Goal: Information Seeking & Learning: Find specific fact

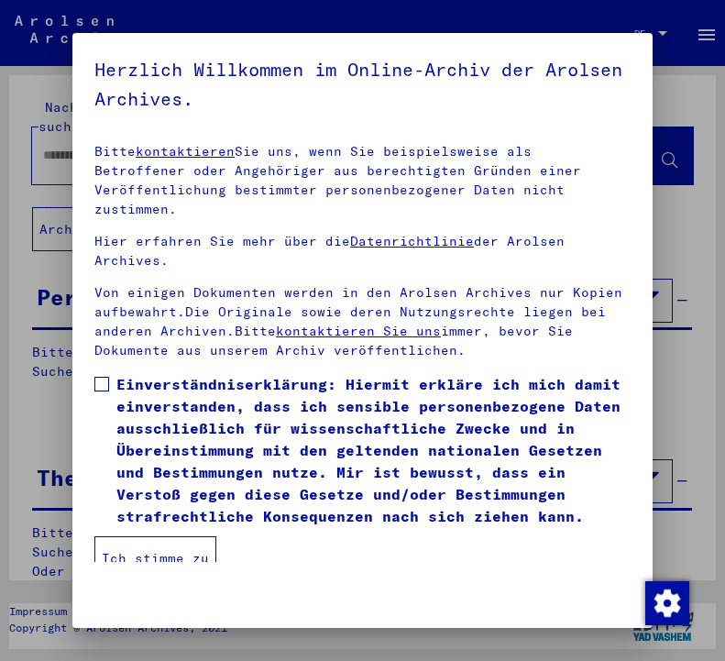
scroll to position [278, 0]
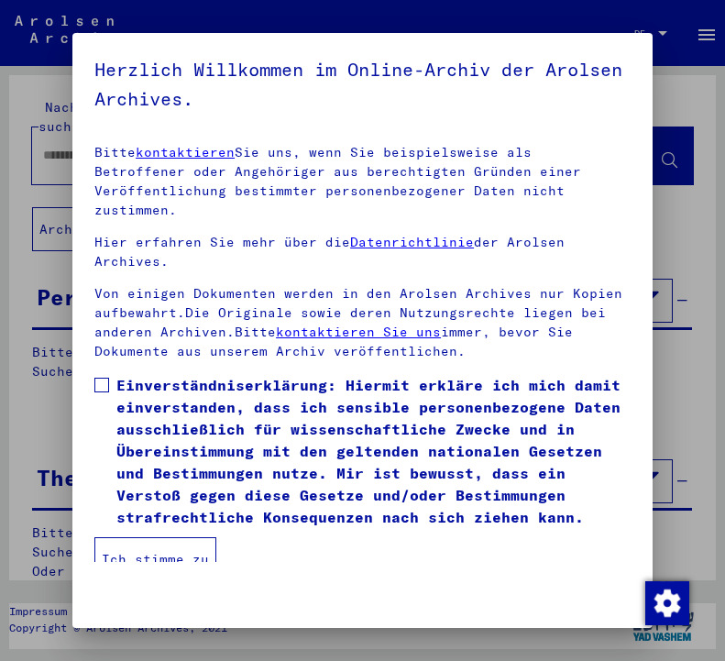
click at [102, 378] on span at bounding box center [101, 385] width 15 height 15
click at [144, 550] on button "Ich stimme zu" at bounding box center [155, 559] width 122 height 44
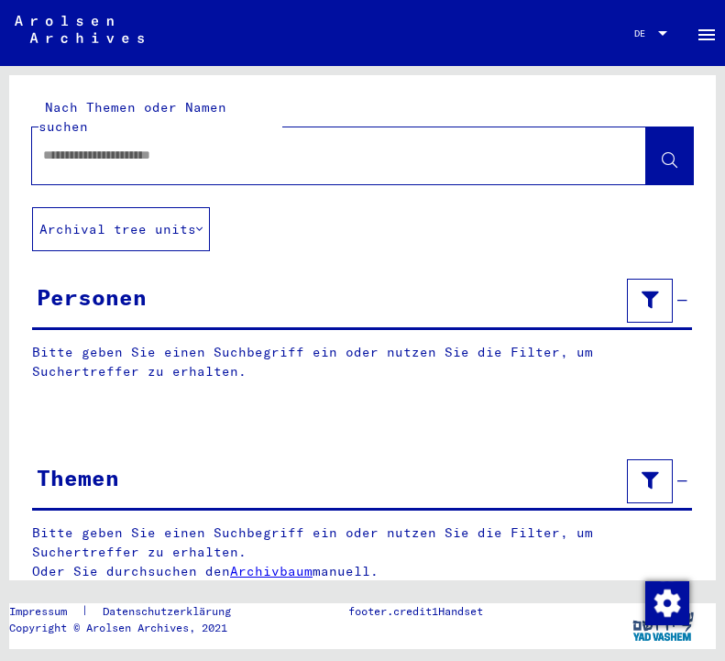
click at [72, 146] on input "text" at bounding box center [322, 155] width 559 height 19
type input "**********"
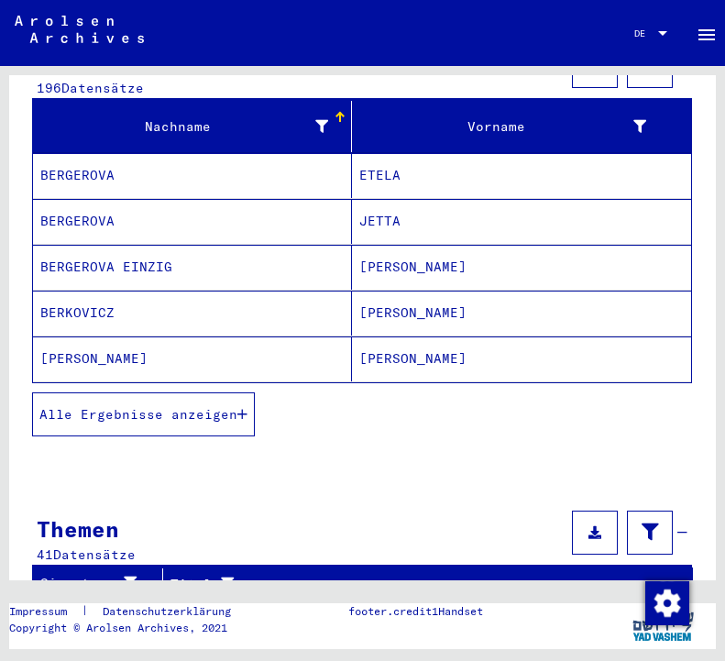
scroll to position [152, 0]
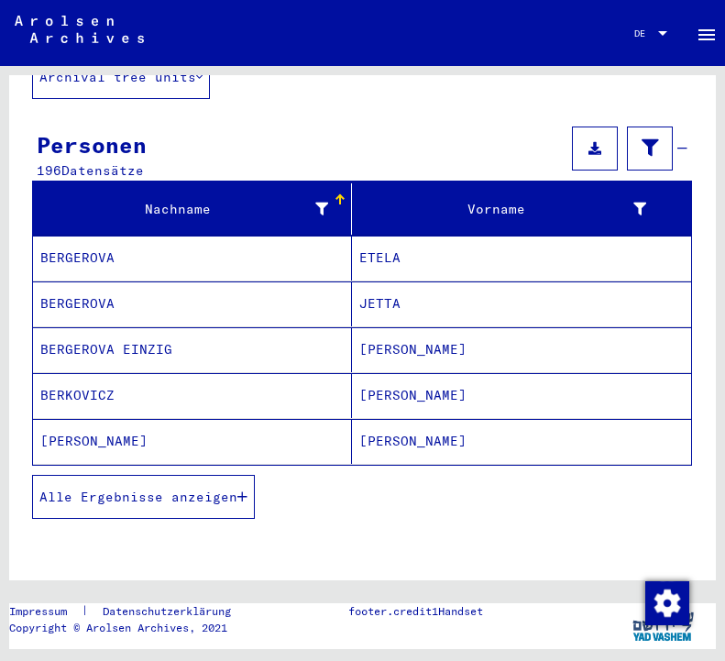
click at [109, 488] on span "Alle Ergebnisse anzeigen" at bounding box center [138, 496] width 198 height 16
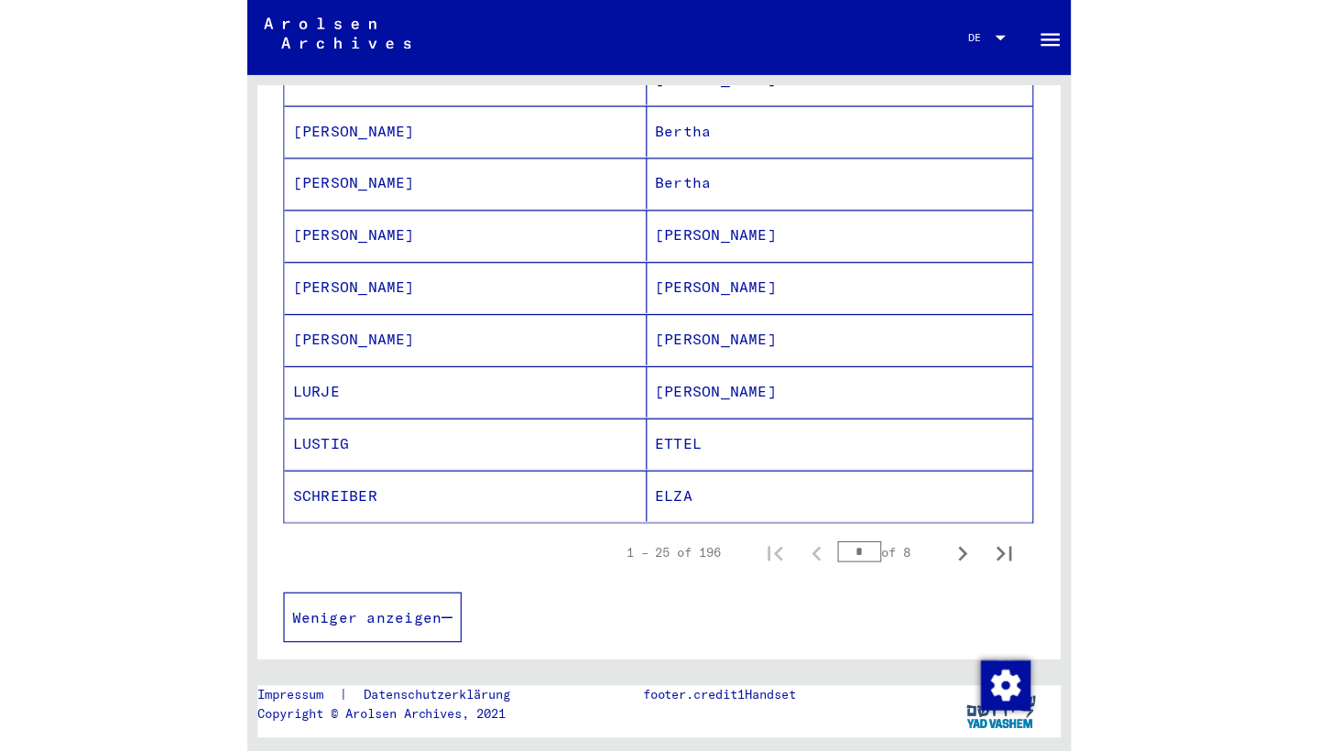
scroll to position [1078, 0]
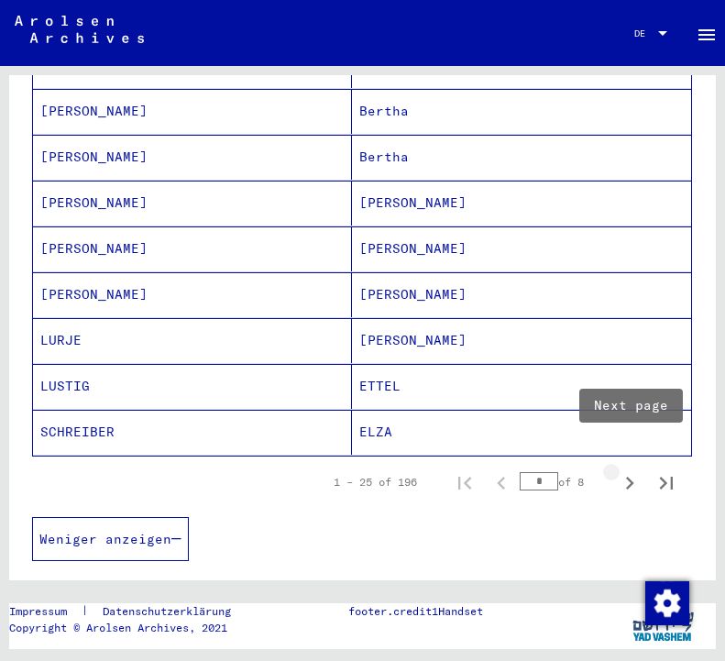
click at [630, 470] on icon "Next page" at bounding box center [630, 483] width 26 height 26
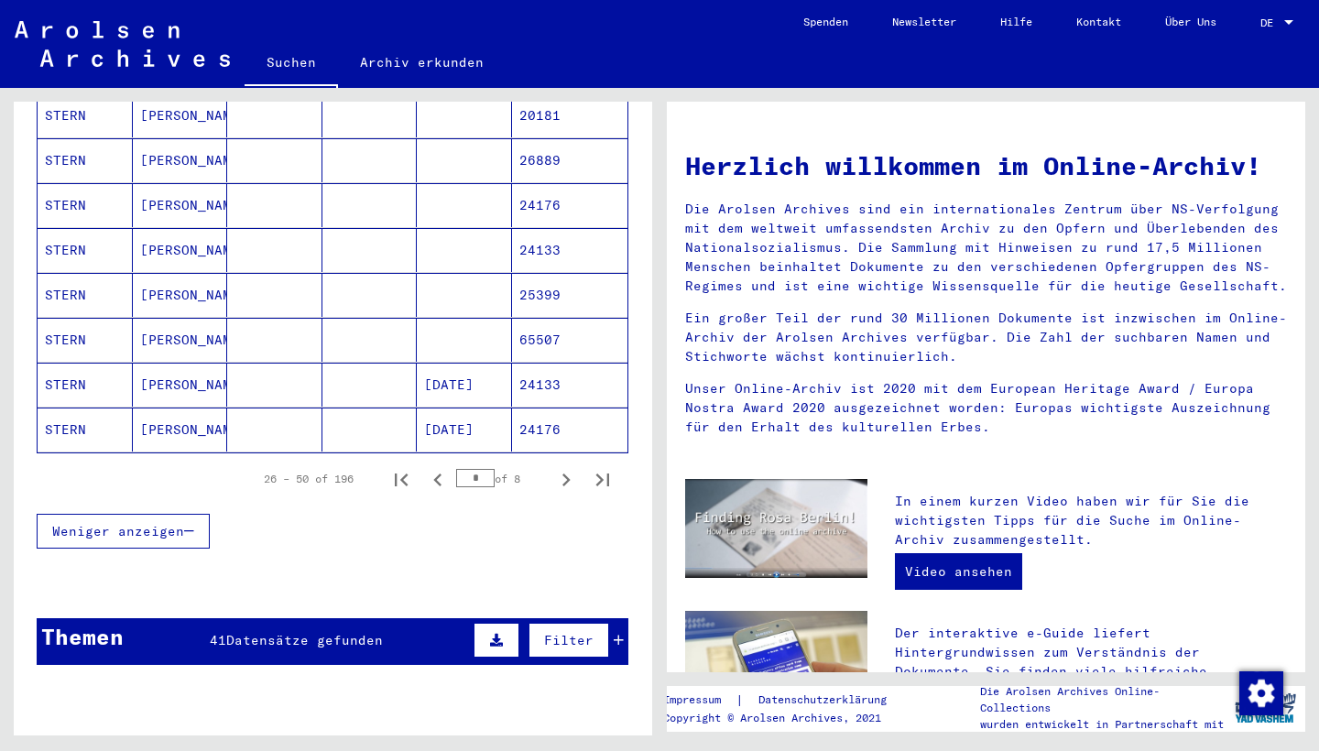
scroll to position [1072, 0]
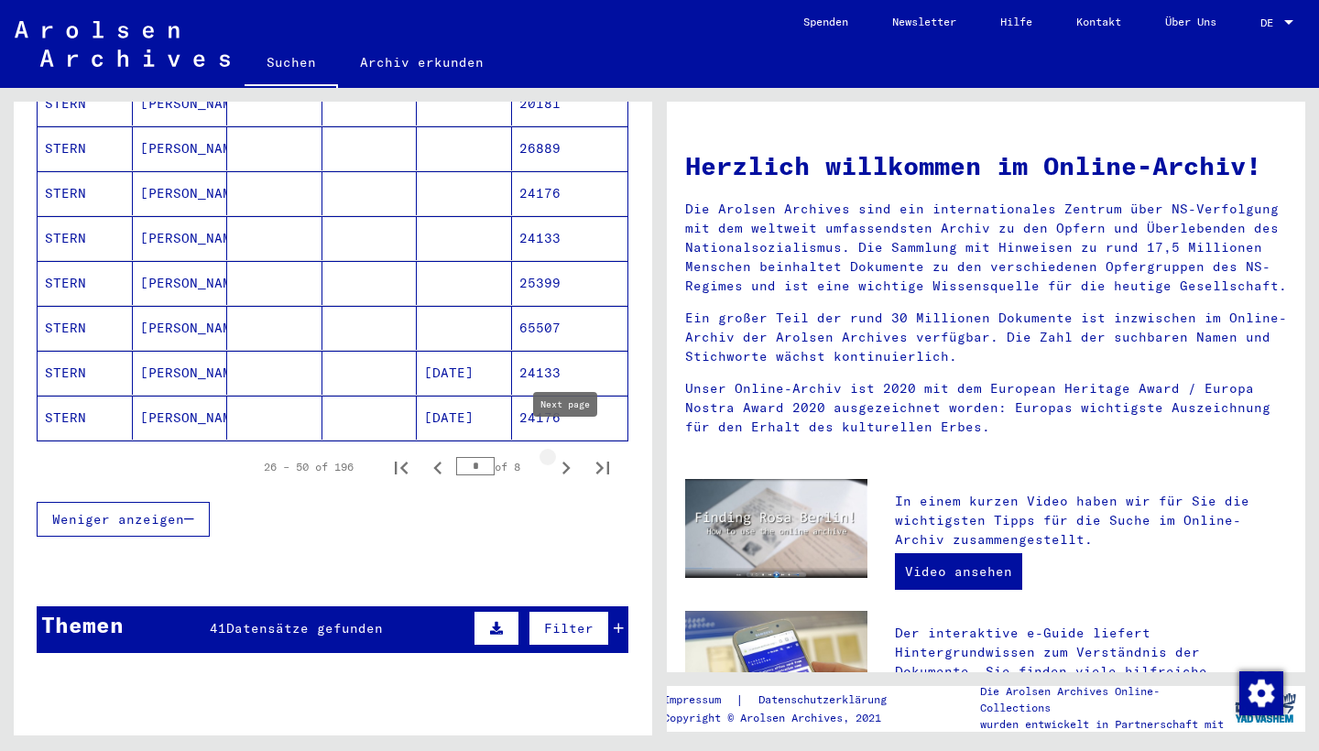
click at [564, 462] on icon "Next page" at bounding box center [567, 468] width 8 height 13
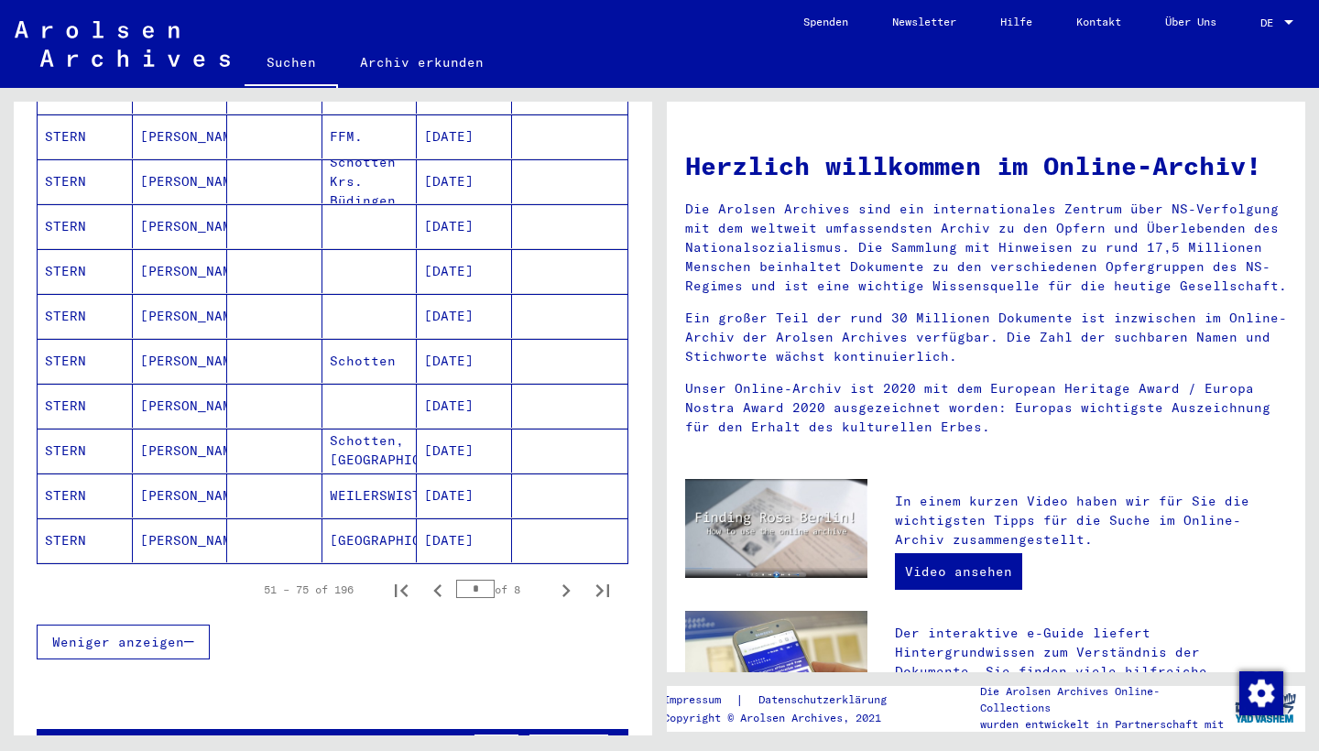
scroll to position [950, 0]
click at [565, 584] on icon "Next page" at bounding box center [567, 590] width 8 height 13
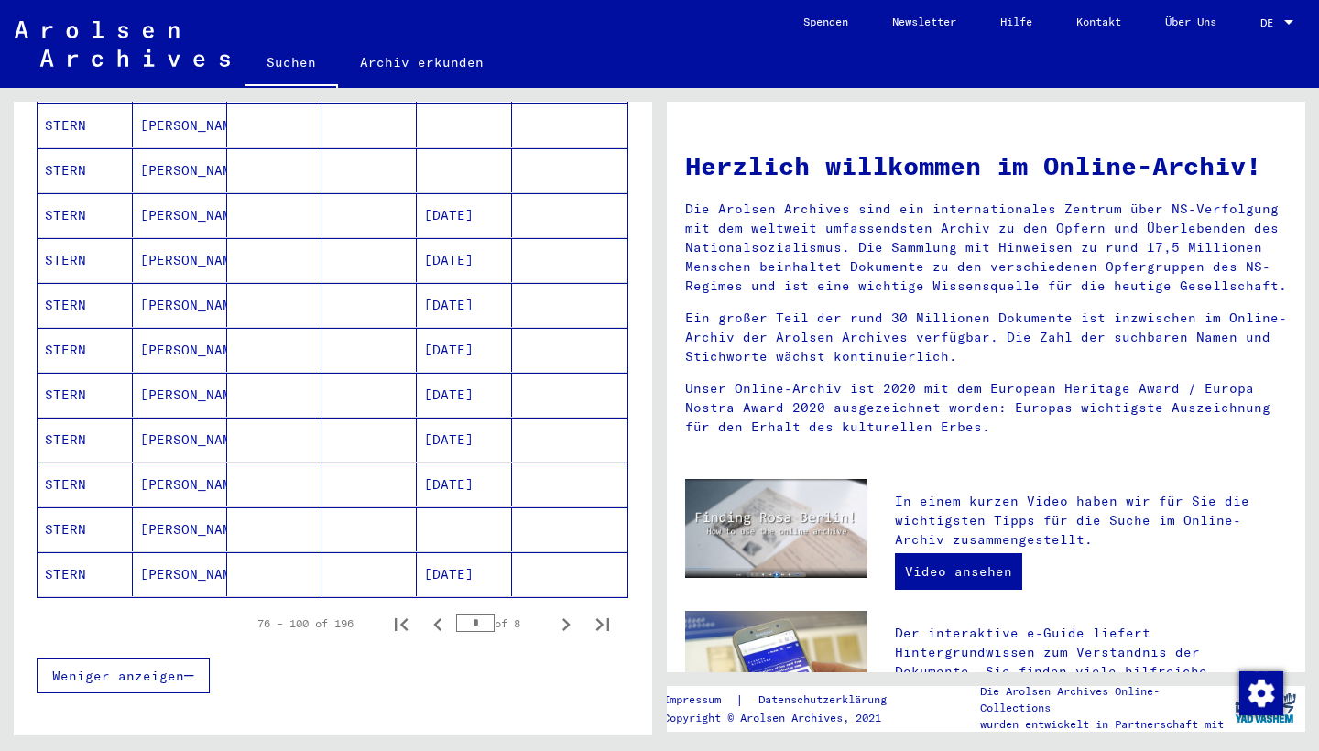
scroll to position [925, 0]
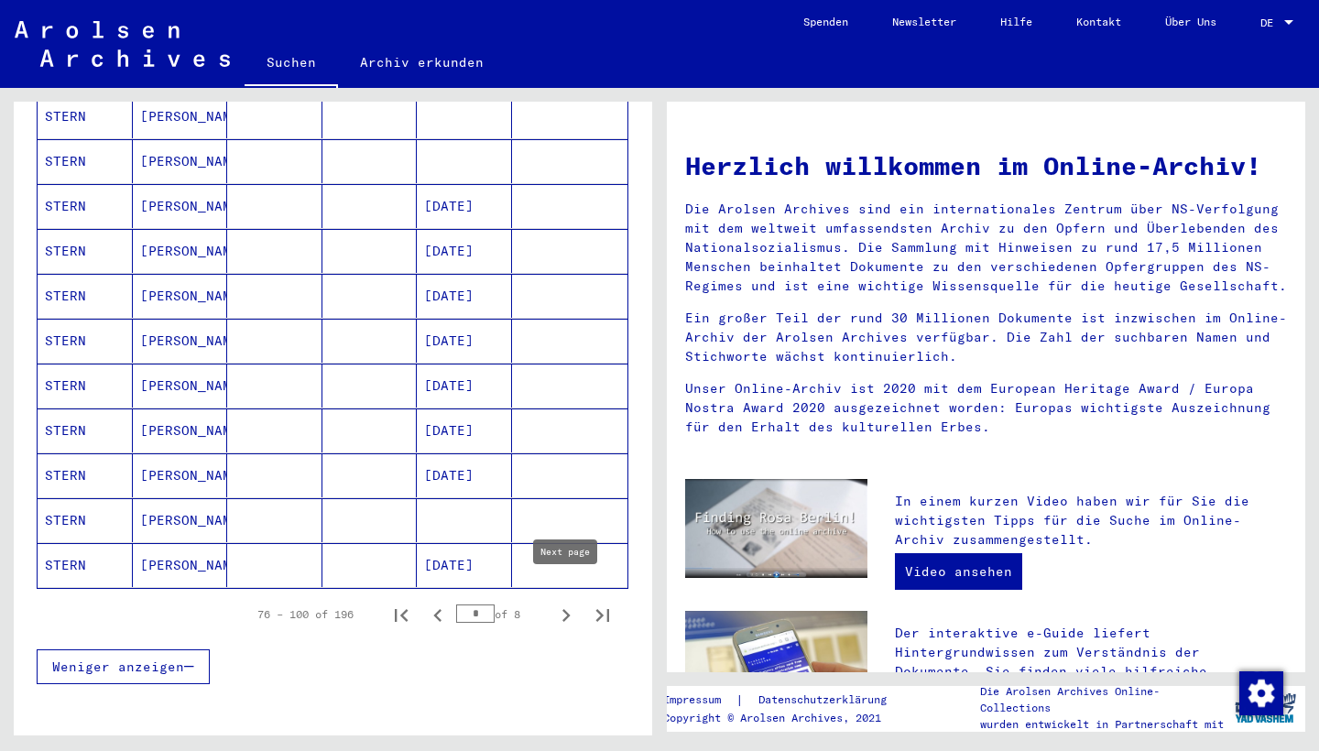
click at [567, 603] on icon "Next page" at bounding box center [566, 616] width 26 height 26
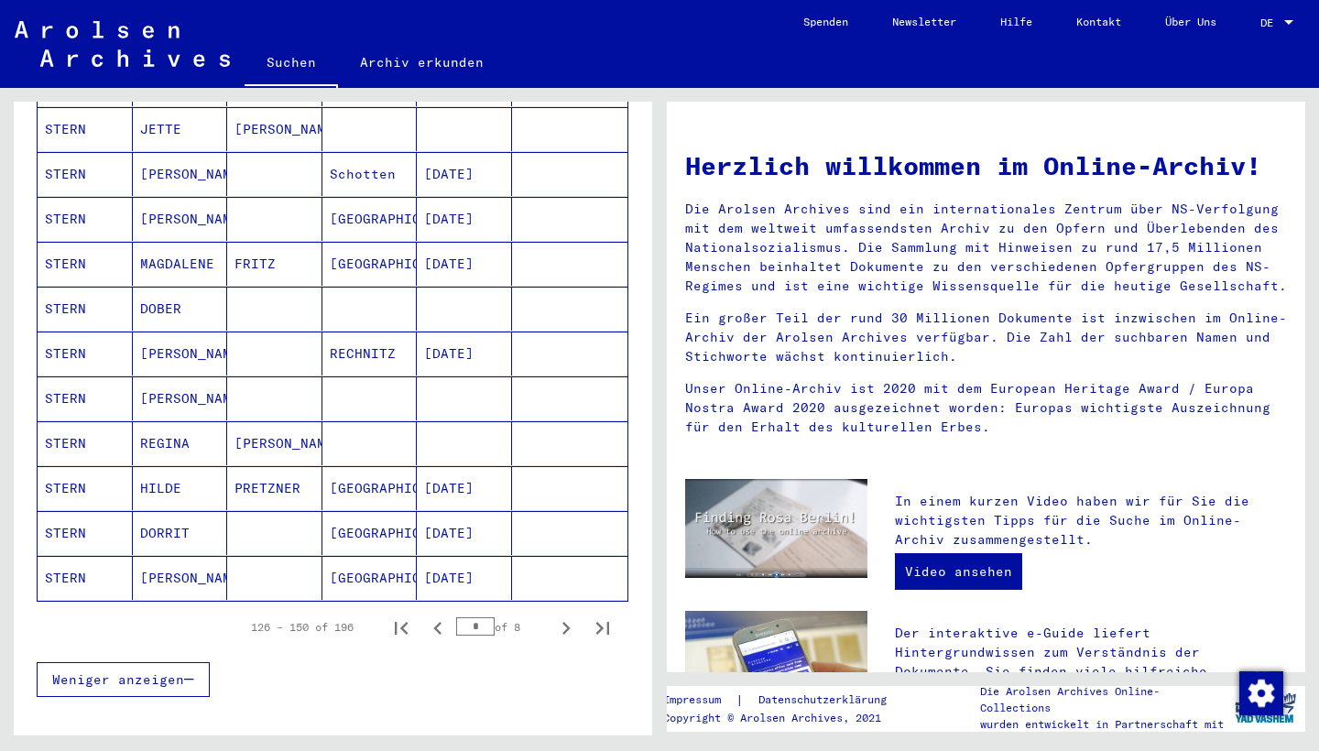
scroll to position [914, 0]
click at [564, 620] on icon "Next page" at bounding box center [567, 626] width 8 height 13
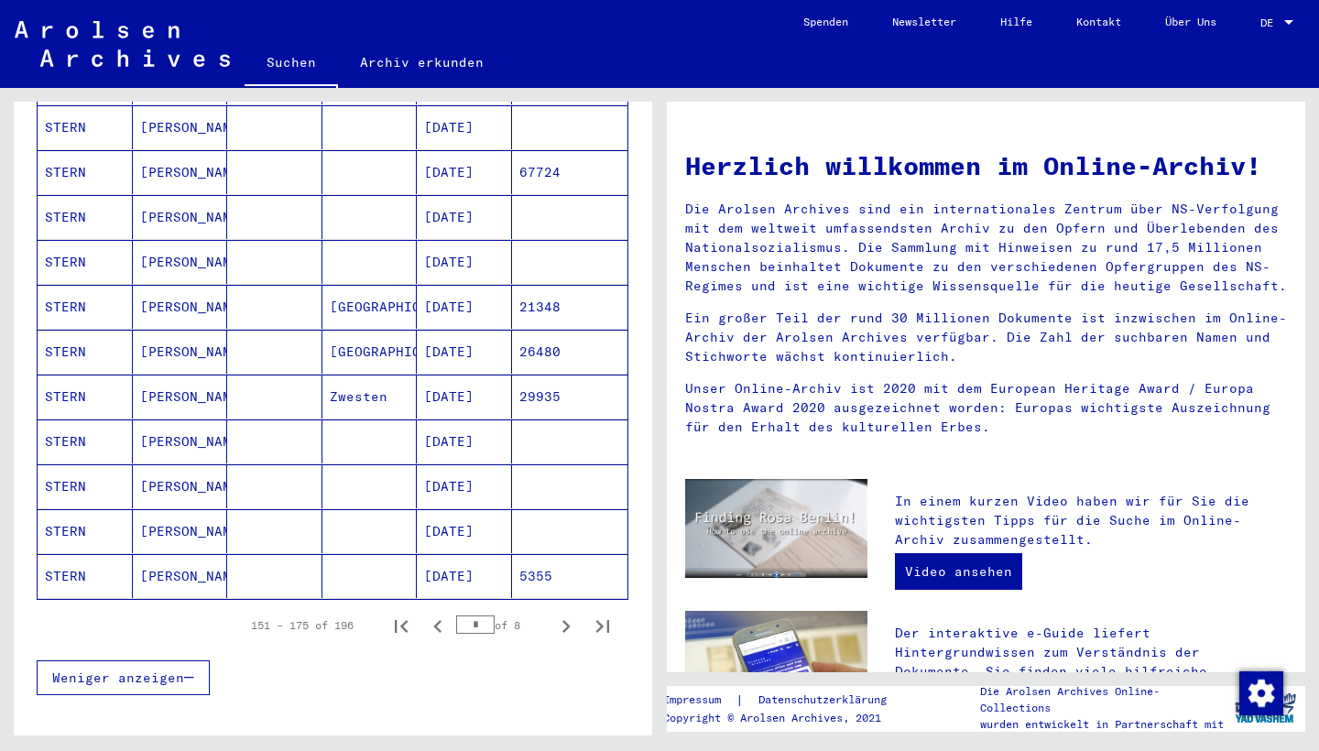
scroll to position [916, 0]
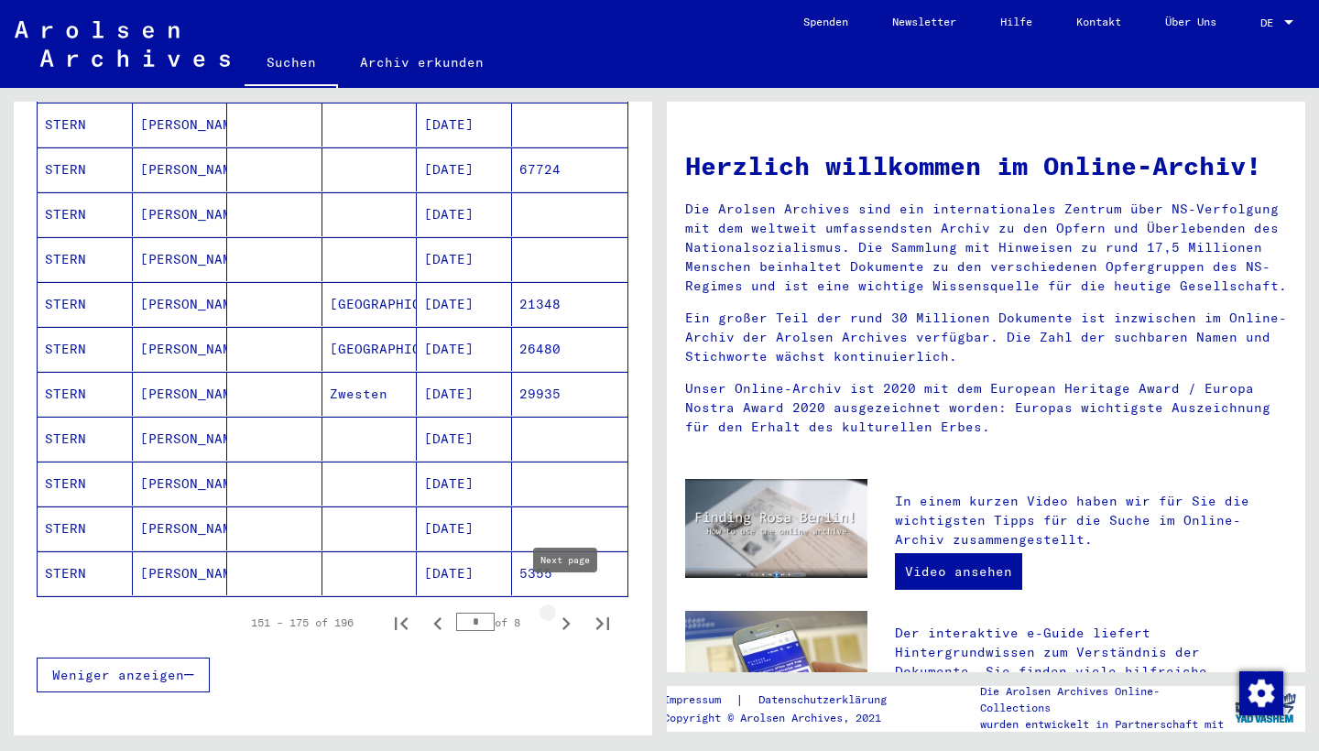
click at [564, 611] on icon "Next page" at bounding box center [566, 624] width 26 height 26
type input "*"
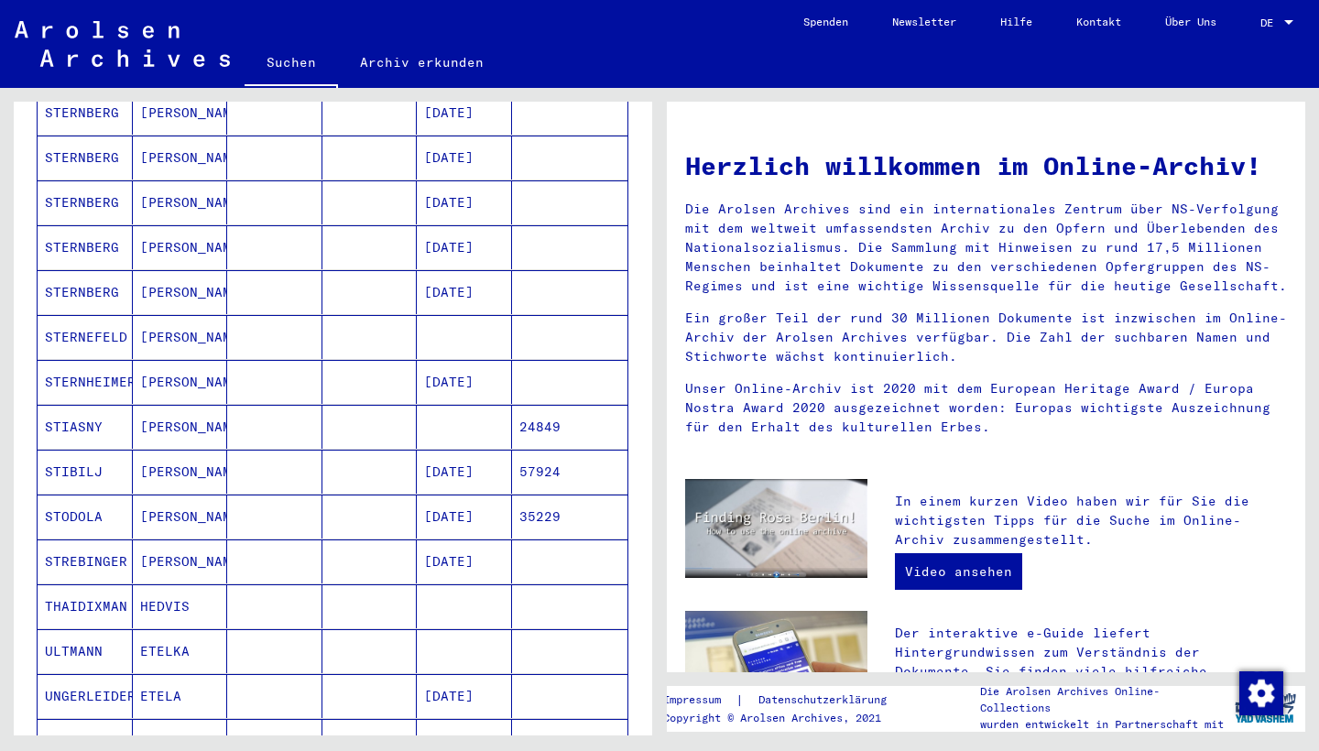
scroll to position [526, 0]
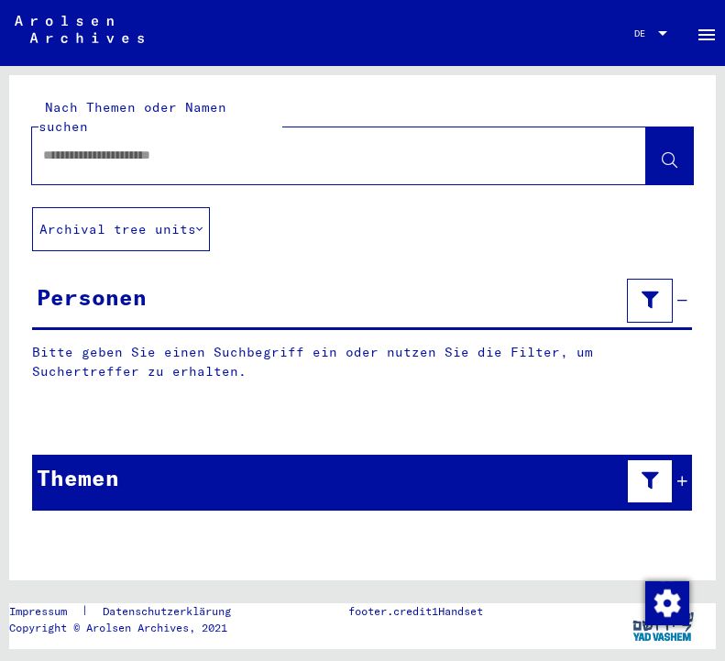
click at [124, 146] on input "text" at bounding box center [322, 155] width 559 height 19
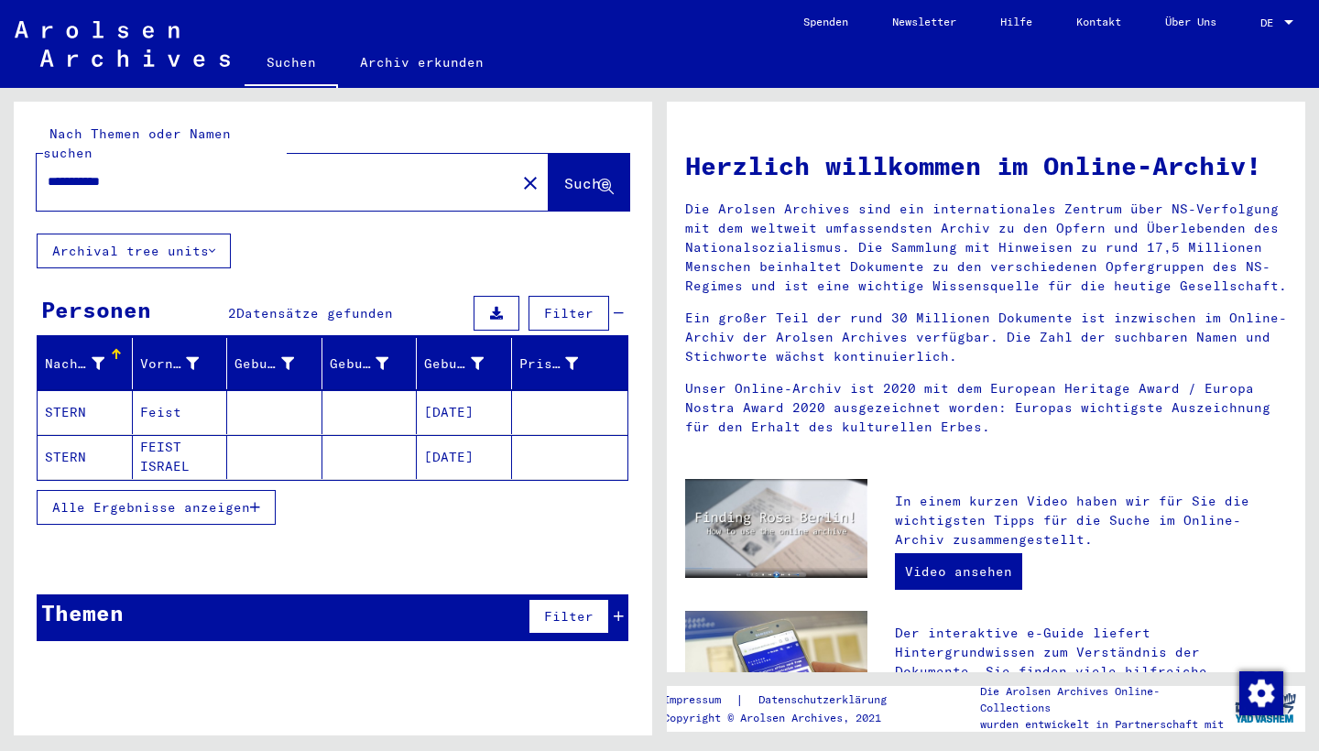
click at [417, 391] on mat-cell "[DATE]" at bounding box center [464, 412] width 95 height 44
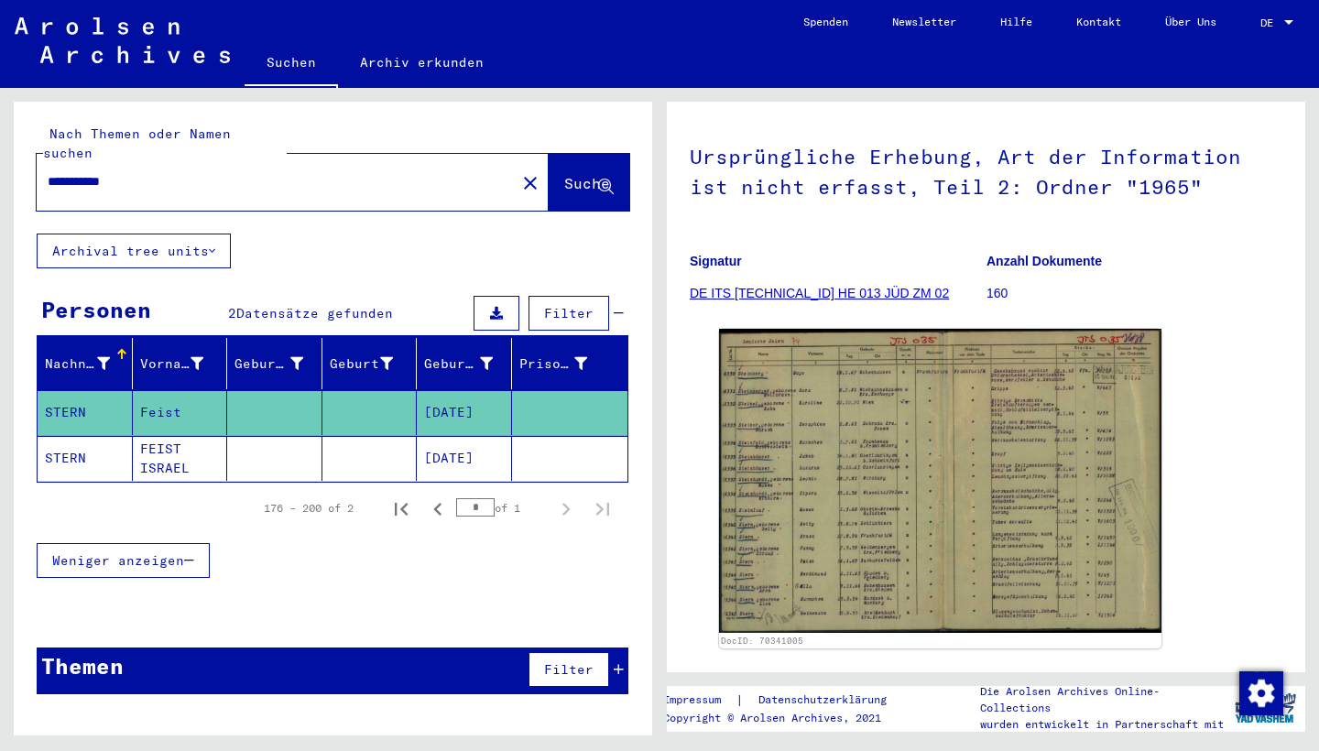
scroll to position [133, 0]
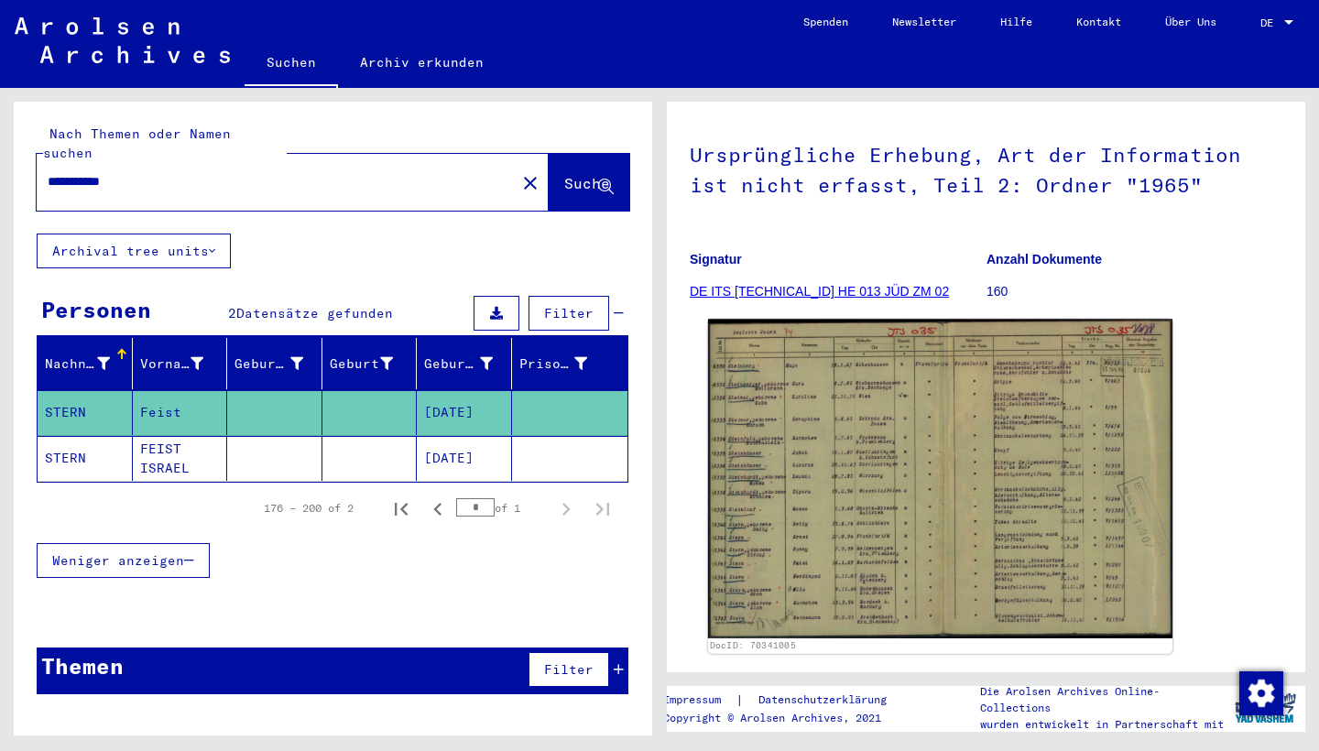
click at [724, 416] on img at bounding box center [940, 479] width 465 height 319
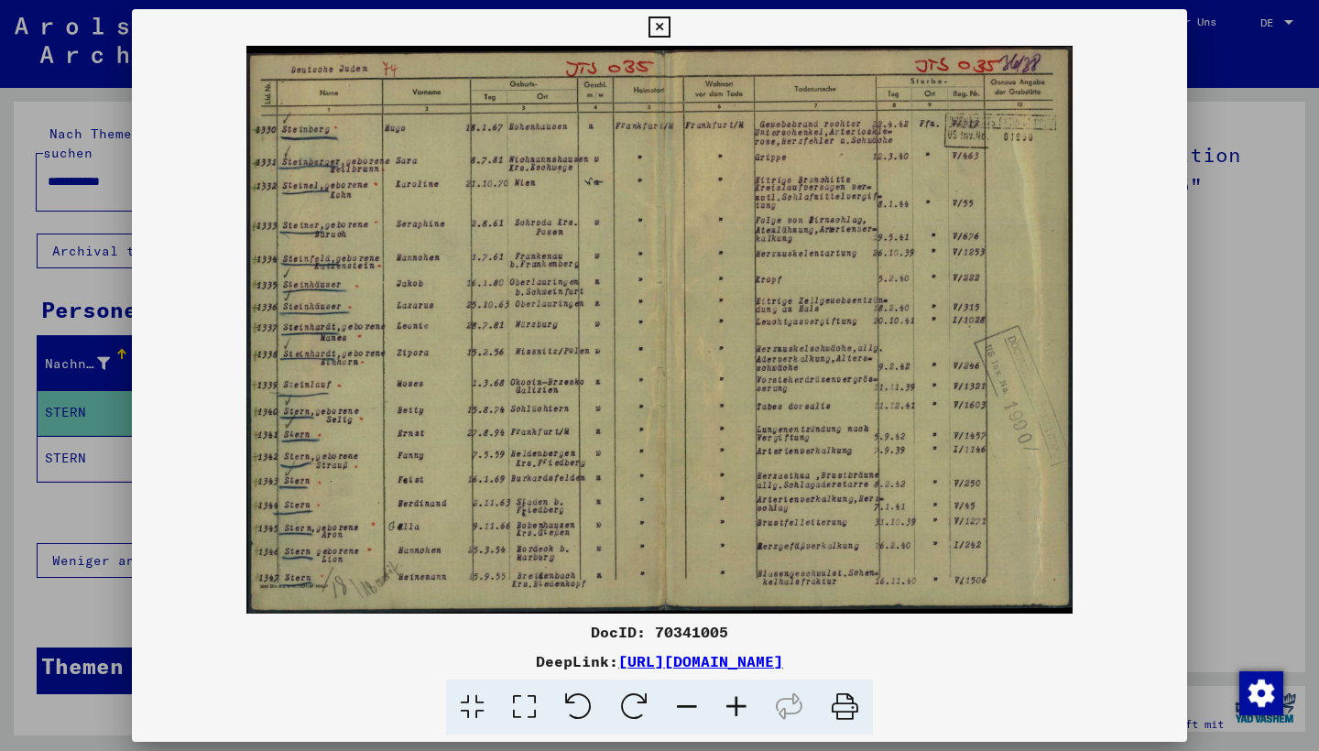
click at [724, 416] on img at bounding box center [660, 330] width 1056 height 568
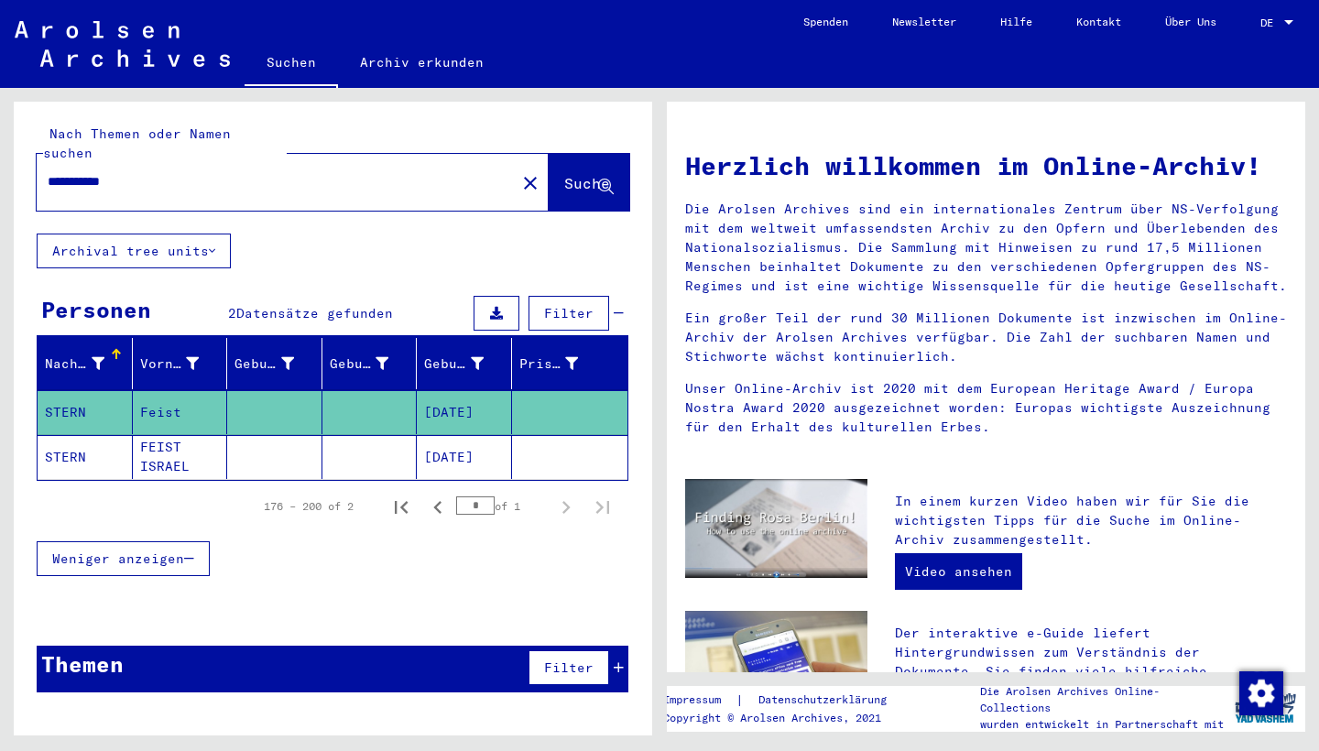
click at [182, 438] on mat-cell "FEIST ISRAEL" at bounding box center [180, 457] width 95 height 44
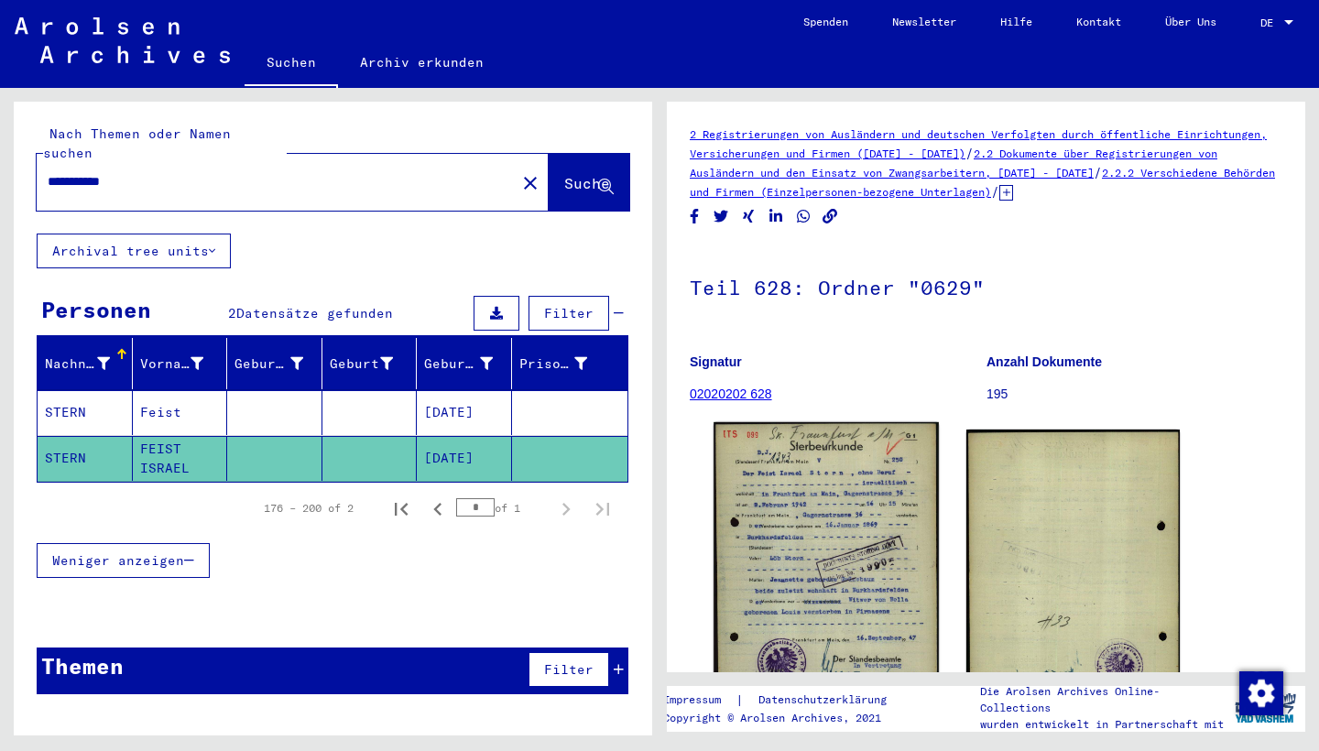
click at [724, 565] on img at bounding box center [826, 569] width 224 height 294
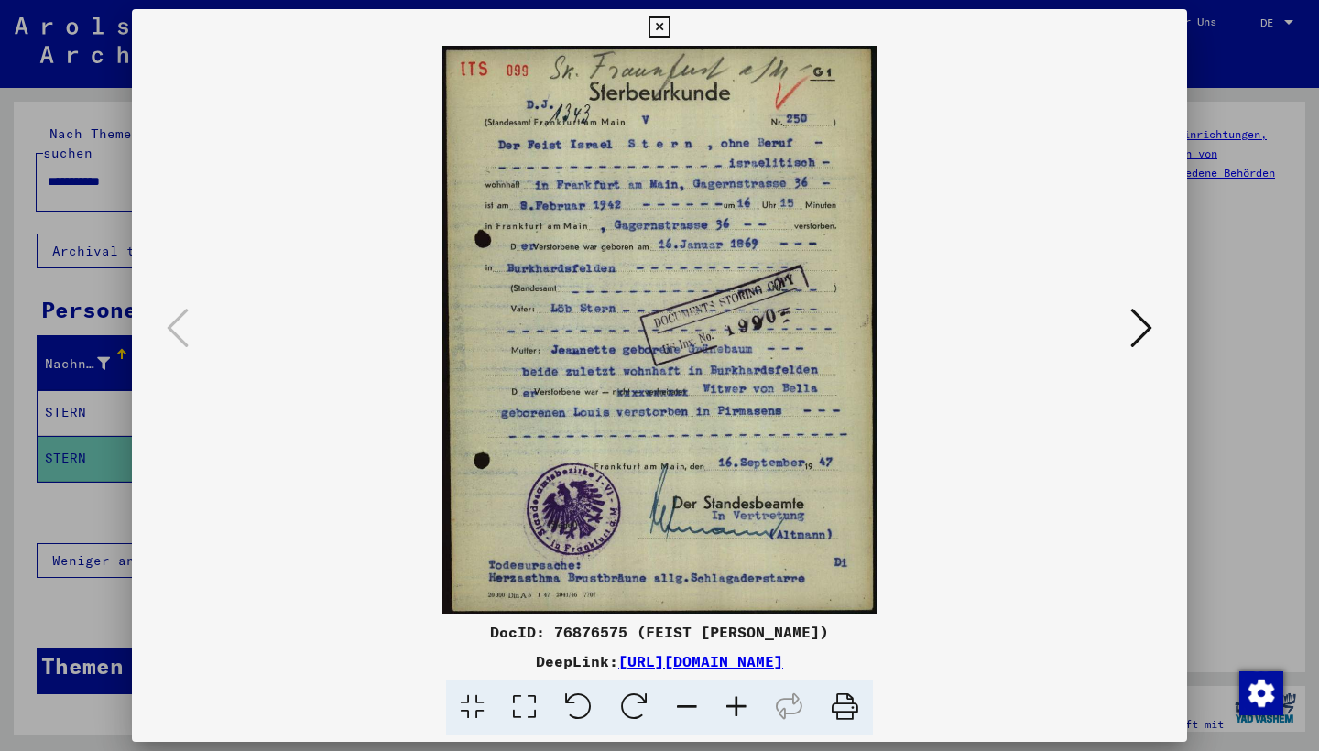
click at [670, 20] on icon at bounding box center [659, 27] width 21 height 22
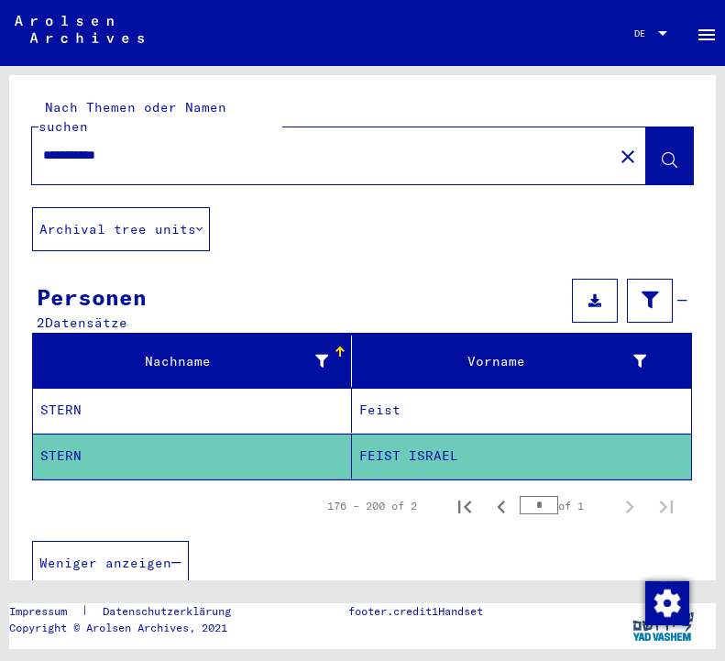
drag, startPoint x: 82, startPoint y: 136, endPoint x: 4, endPoint y: 136, distance: 78.8
click at [4, 136] on div "**********" at bounding box center [362, 360] width 725 height 588
type input "**********"
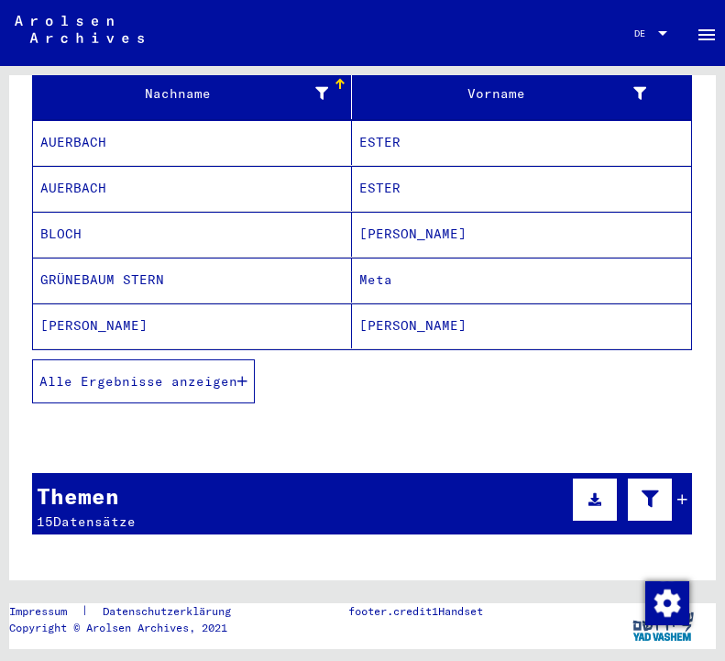
scroll to position [271, 0]
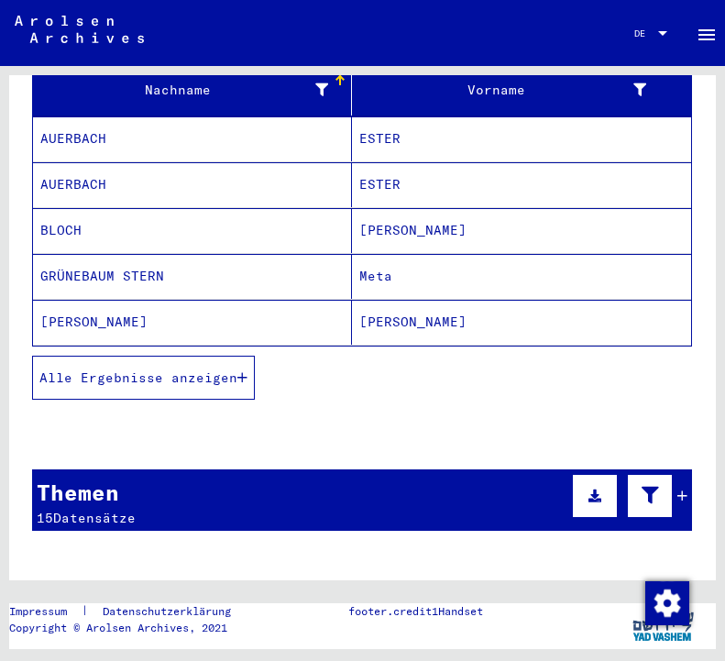
click at [142, 367] on button "Alle Ergebnisse anzeigen" at bounding box center [143, 378] width 223 height 44
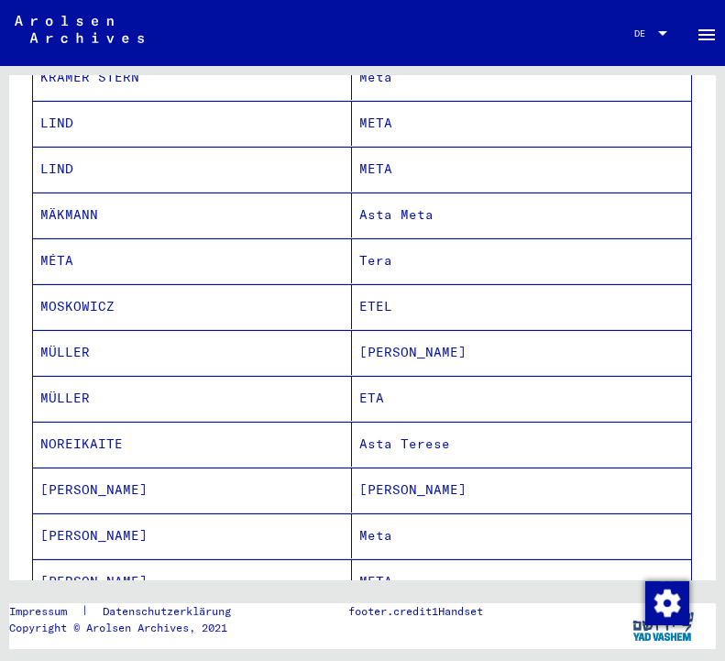
scroll to position [231, 0]
